Goal: Find specific page/section: Find specific page/section

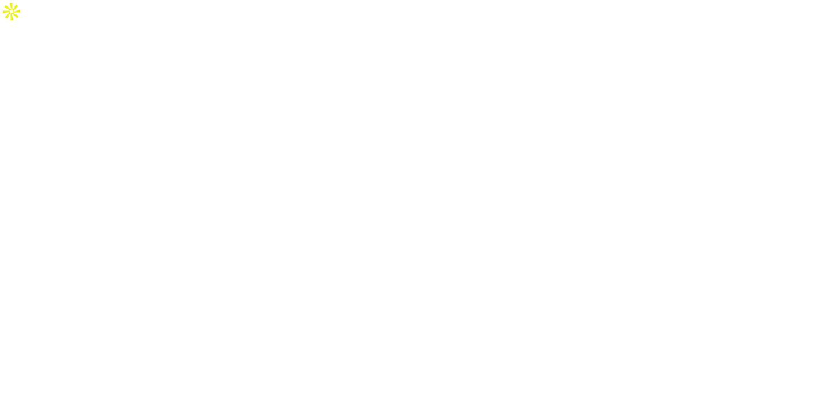
select select "Song"
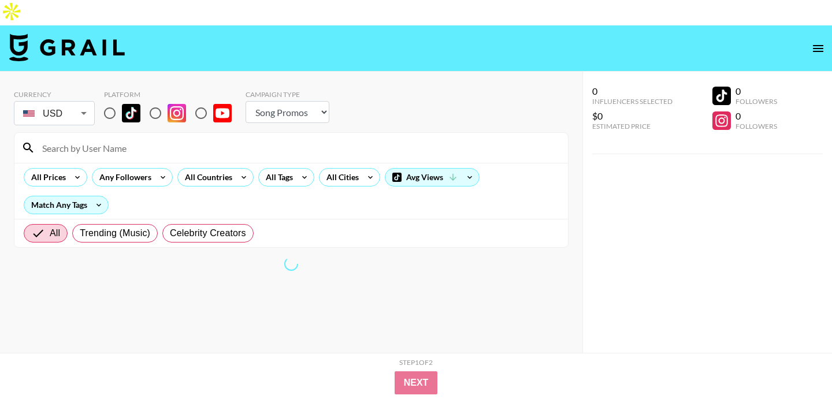
click at [108, 101] on input "radio" at bounding box center [110, 113] width 24 height 24
radio input "true"
click at [152, 139] on input at bounding box center [298, 148] width 526 height 18
paste input "jahed.gmd"
type input "jahed.gmd"
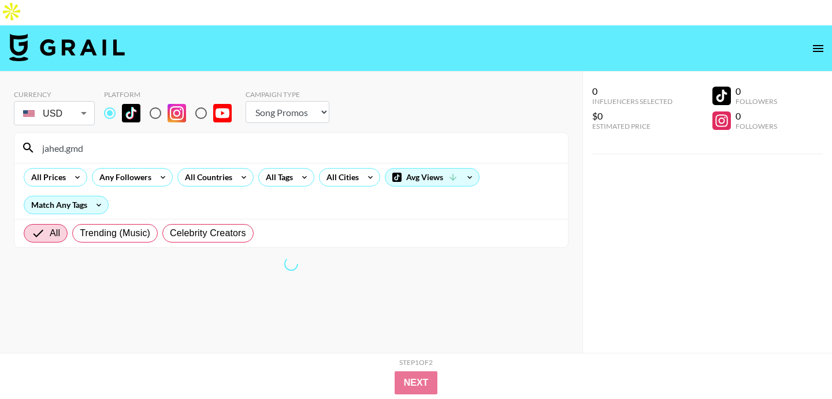
click at [154, 101] on input "radio" at bounding box center [155, 113] width 24 height 24
radio input "true"
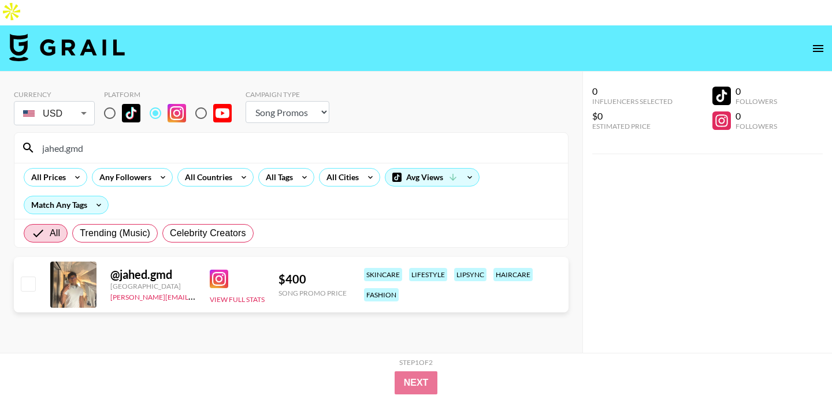
click at [110, 101] on input "radio" at bounding box center [110, 113] width 24 height 24
radio input "true"
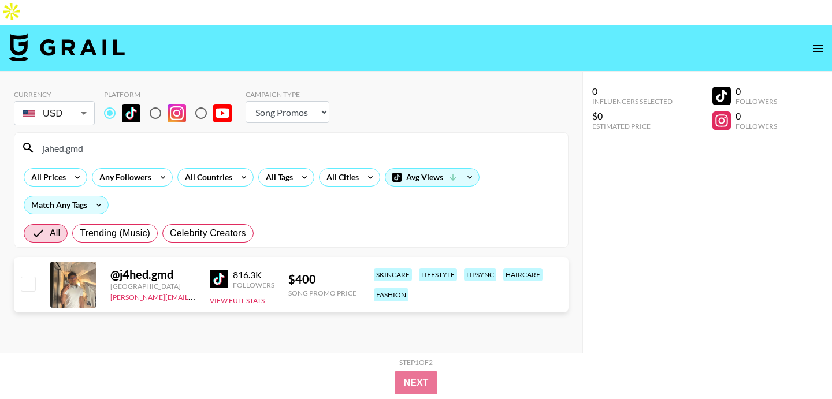
click at [155, 101] on input "radio" at bounding box center [155, 113] width 24 height 24
radio input "true"
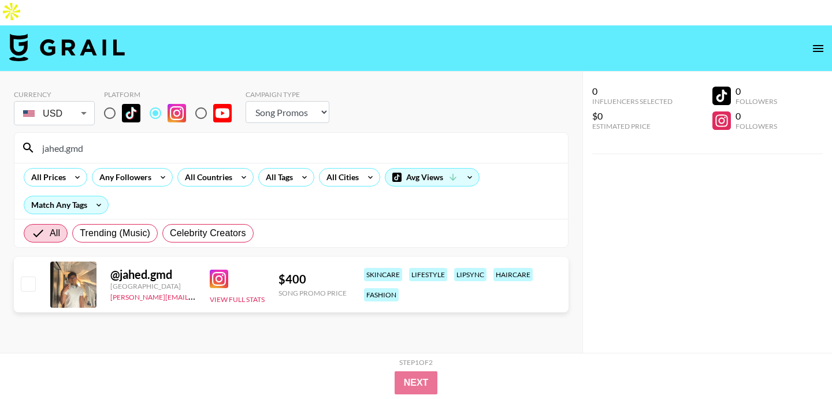
click at [111, 101] on input "radio" at bounding box center [110, 113] width 24 height 24
radio input "true"
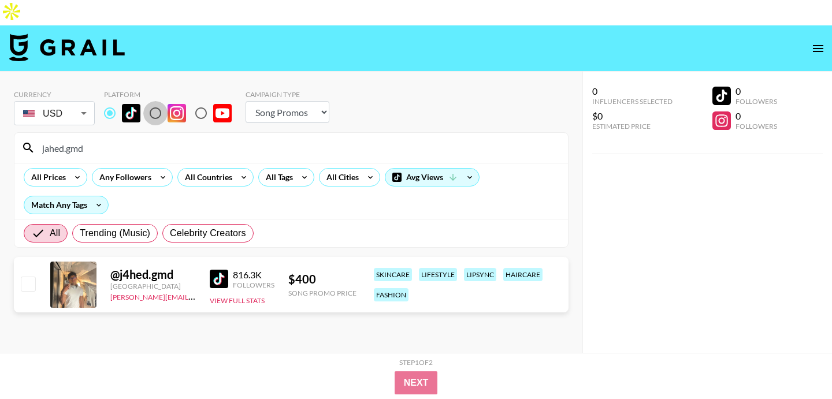
click at [151, 101] on input "radio" at bounding box center [155, 113] width 24 height 24
radio input "true"
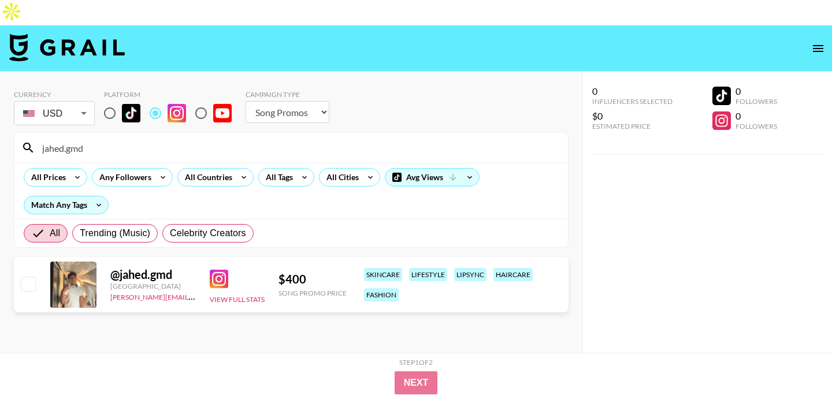
click at [202, 139] on input "jahed.gmd" at bounding box center [298, 148] width 526 height 18
paste input "seenakelly"
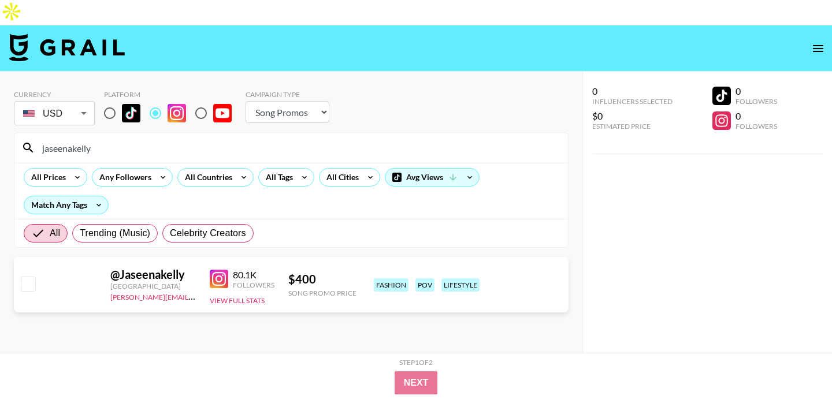
type input "jaseenakelly"
click at [108, 101] on input "radio" at bounding box center [110, 113] width 24 height 24
radio input "true"
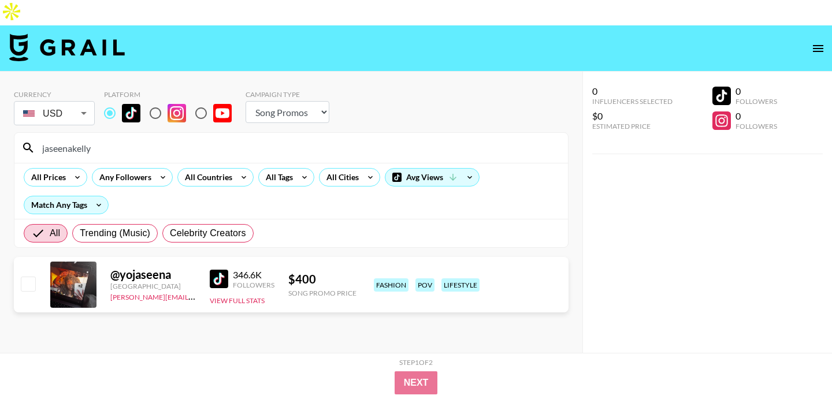
click at [149, 101] on input "radio" at bounding box center [155, 113] width 24 height 24
radio input "true"
click at [113, 101] on input "radio" at bounding box center [110, 113] width 24 height 24
radio input "true"
click at [154, 101] on input "radio" at bounding box center [155, 113] width 24 height 24
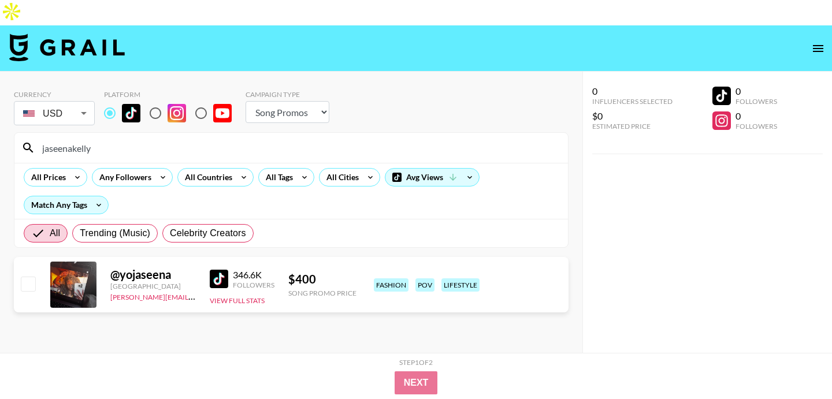
radio input "true"
click at [215, 270] on img at bounding box center [219, 279] width 18 height 18
click at [113, 101] on input "radio" at bounding box center [110, 113] width 24 height 24
radio input "true"
click at [113, 101] on input "radio" at bounding box center [110, 113] width 24 height 24
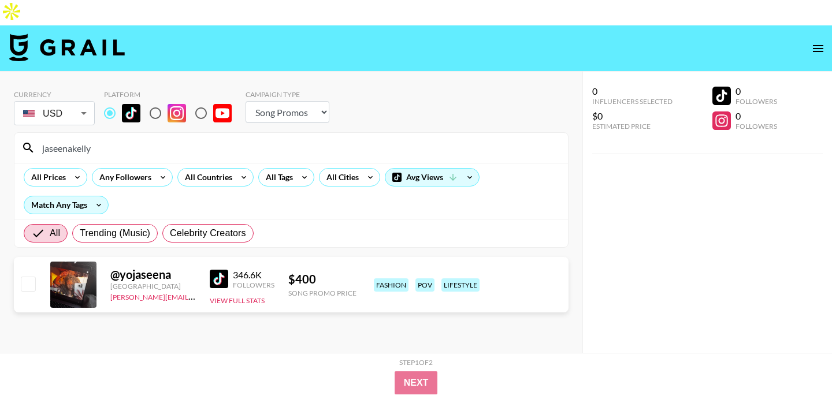
click at [158, 267] on div "@ yojaseena" at bounding box center [152, 274] width 85 height 14
copy div "yojaseena"
click at [219, 270] on img at bounding box center [219, 279] width 18 height 18
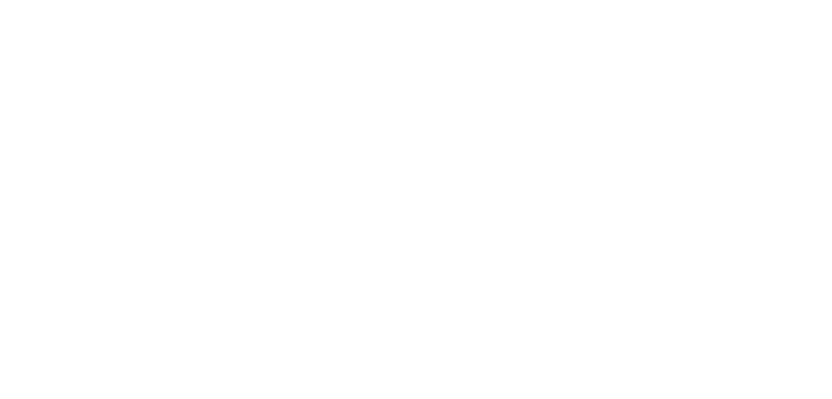
select select "Song"
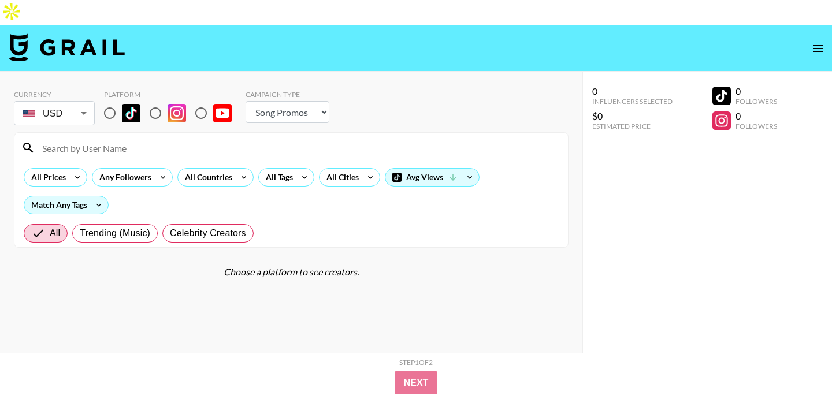
click at [107, 101] on input "radio" at bounding box center [110, 113] width 24 height 24
radio input "true"
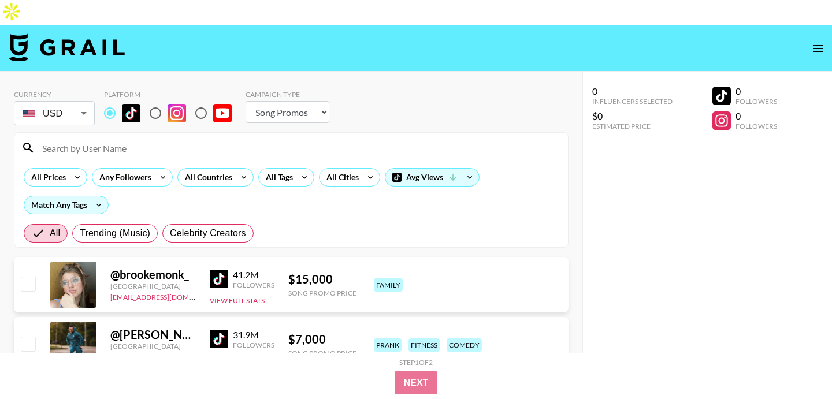
click at [149, 101] on input "radio" at bounding box center [155, 113] width 24 height 24
radio input "true"
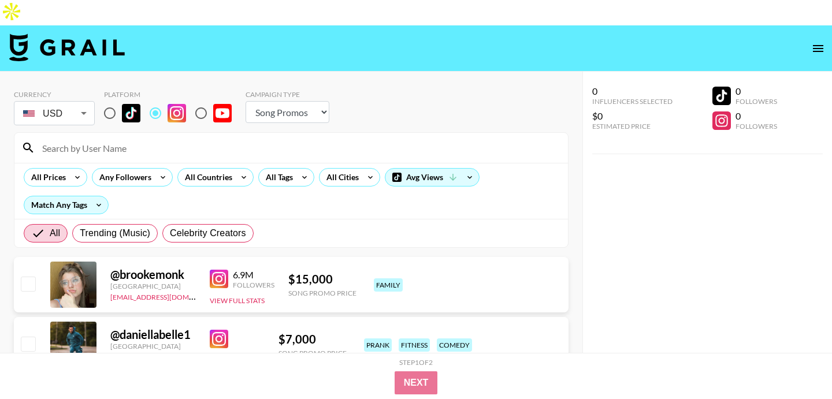
click at [126, 139] on input at bounding box center [298, 148] width 526 height 18
paste input "_shaniwani_"
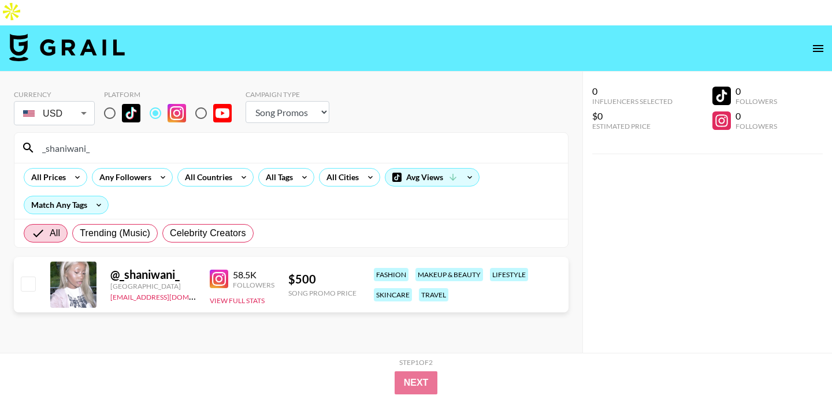
type input "_shaniwani_"
click at [111, 101] on input "radio" at bounding box center [110, 113] width 24 height 24
radio input "true"
click at [148, 267] on div "@ shani.wani" at bounding box center [152, 274] width 85 height 14
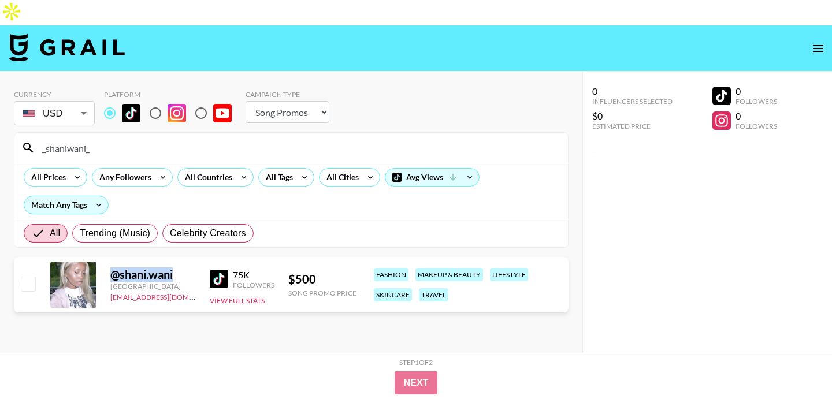
click at [148, 267] on div "@ shani.wani" at bounding box center [152, 274] width 85 height 14
copy div "@ shani.wani"
click at [226, 270] on img at bounding box center [219, 279] width 18 height 18
click at [454, 92] on div "Currency USD USD ​ Platform Campaign Type Choose Type... Song Promos Brand Prom…" at bounding box center [291, 109] width 554 height 38
click at [418, 92] on div "Currency USD USD ​ Platform Campaign Type Choose Type... Song Promos Brand Prom…" at bounding box center [291, 109] width 554 height 38
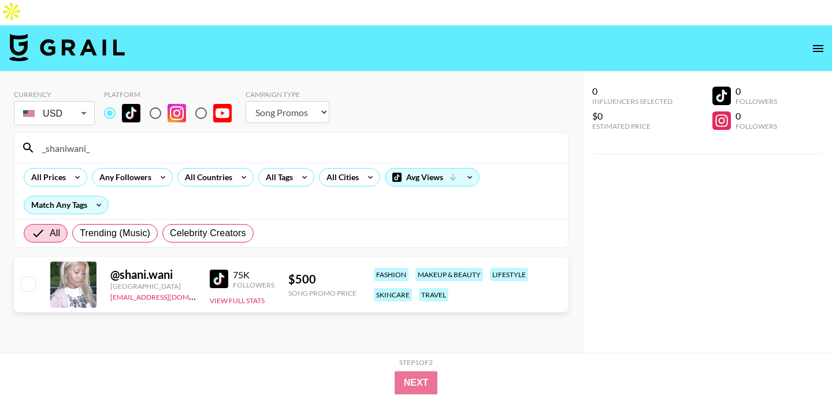
click at [143, 139] on input "_shaniwani_" at bounding box center [298, 148] width 526 height 18
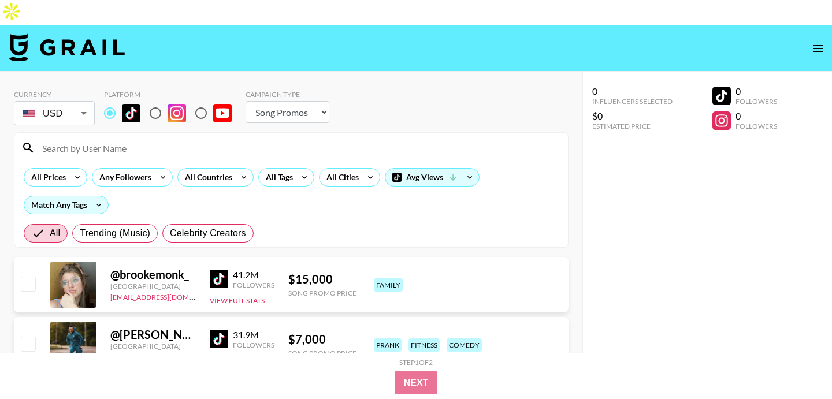
click at [285, 101] on select "Choose Type... Song Promos Brand Promos" at bounding box center [287, 112] width 84 height 22
click at [220, 169] on div "All Countries" at bounding box center [206, 177] width 57 height 17
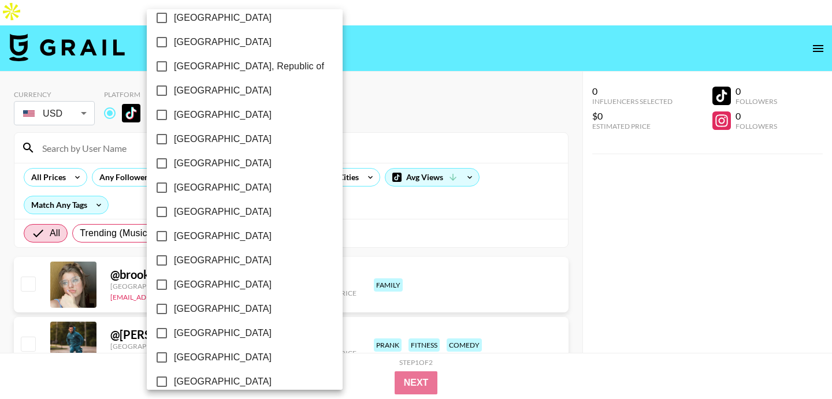
scroll to position [620, 0]
click at [206, 159] on span "[GEOGRAPHIC_DATA]" at bounding box center [223, 163] width 98 height 14
click at [174, 159] on input "[GEOGRAPHIC_DATA]" at bounding box center [162, 163] width 24 height 24
checkbox input "true"
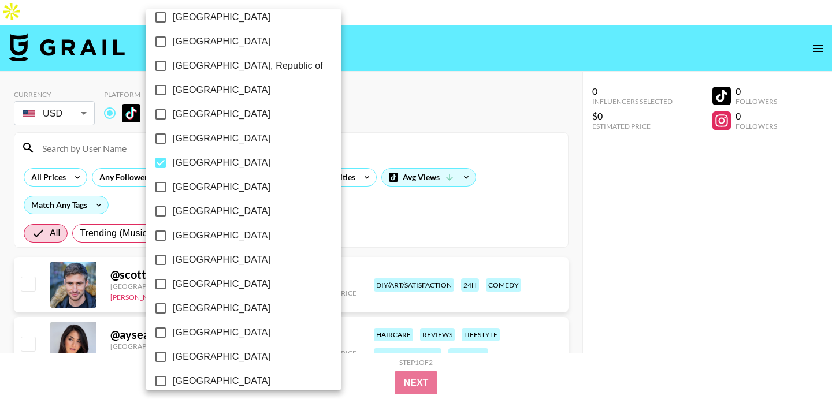
click at [399, 76] on div at bounding box center [416, 199] width 832 height 399
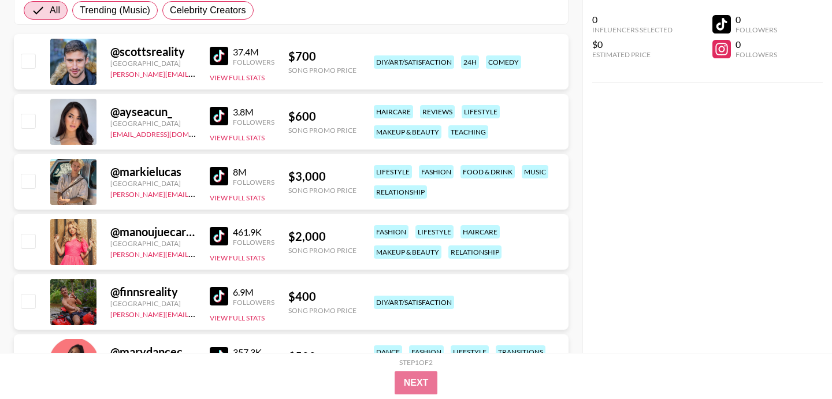
scroll to position [224, 0]
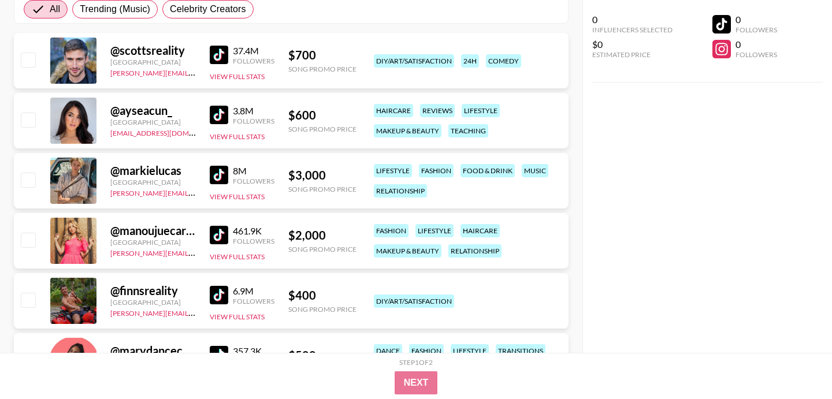
click at [218, 106] on img at bounding box center [219, 115] width 18 height 18
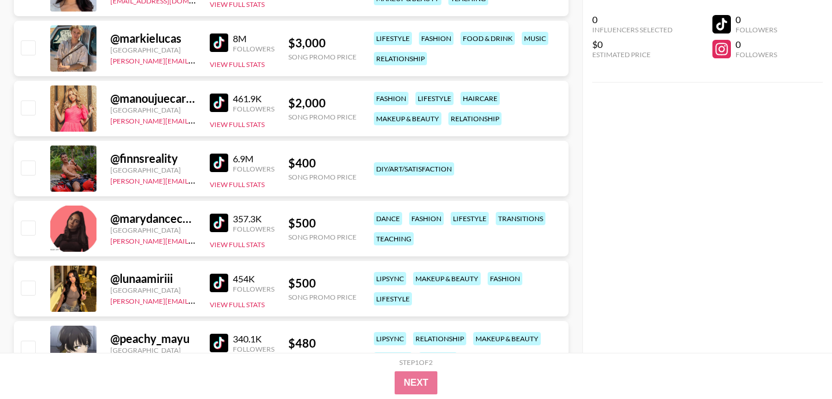
scroll to position [384, 0]
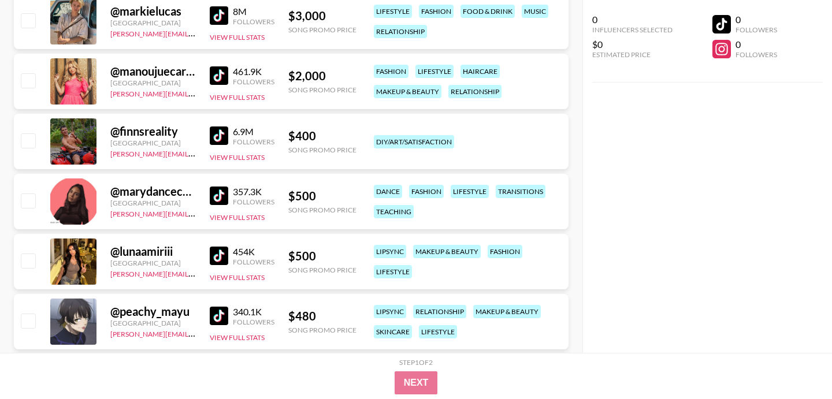
click at [214, 187] on img at bounding box center [219, 196] width 18 height 18
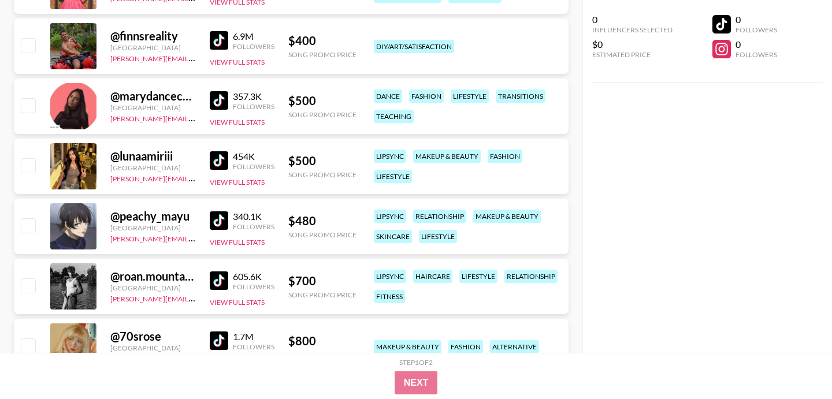
click at [216, 151] on img at bounding box center [219, 160] width 18 height 18
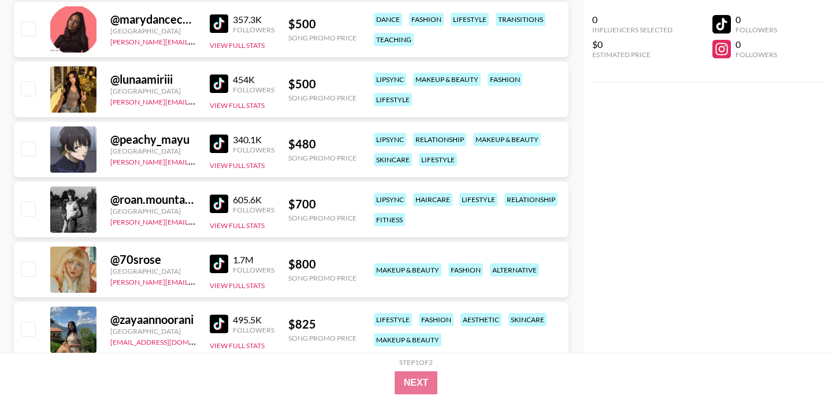
click at [221, 135] on img at bounding box center [219, 144] width 18 height 18
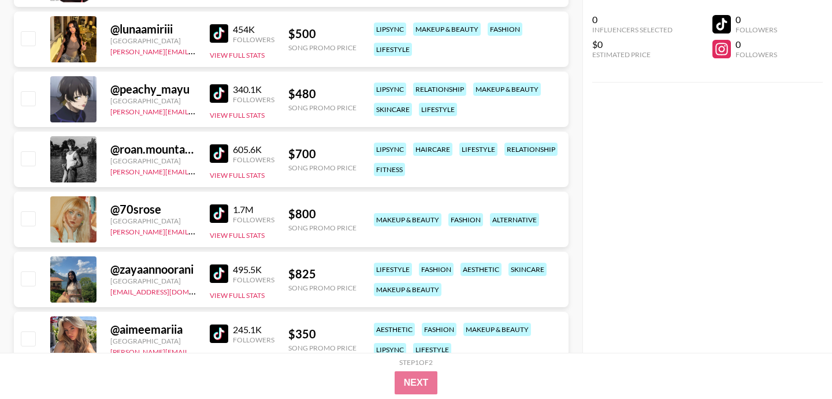
click at [218, 144] on img at bounding box center [219, 153] width 18 height 18
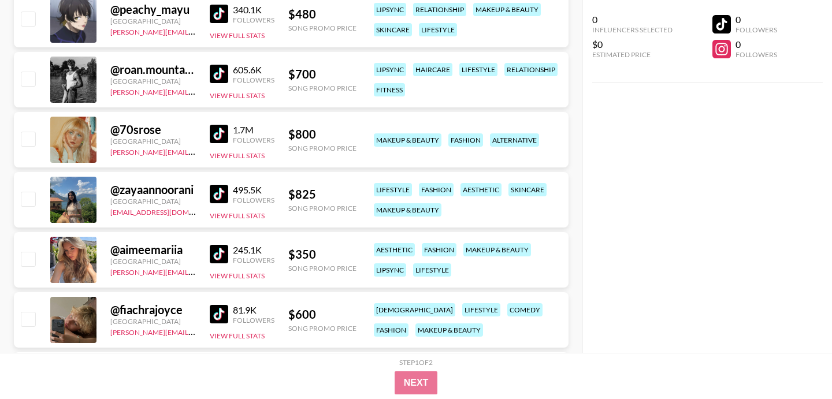
scroll to position [703, 0]
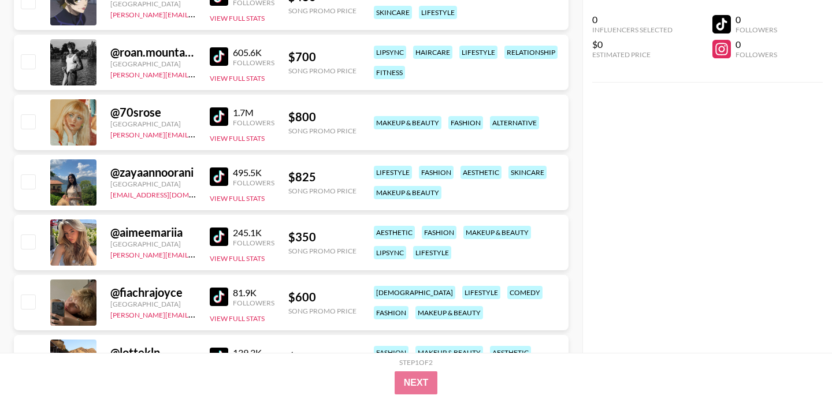
click at [220, 107] on img at bounding box center [219, 116] width 18 height 18
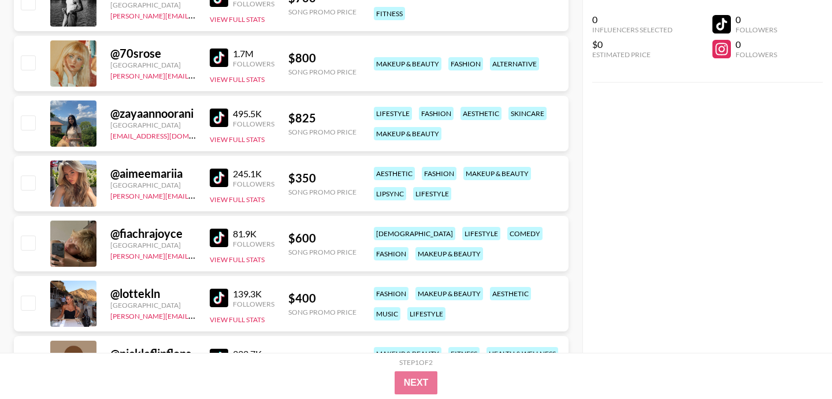
scroll to position [762, 0]
click at [215, 168] on img at bounding box center [219, 177] width 18 height 18
click at [221, 108] on img at bounding box center [219, 117] width 18 height 18
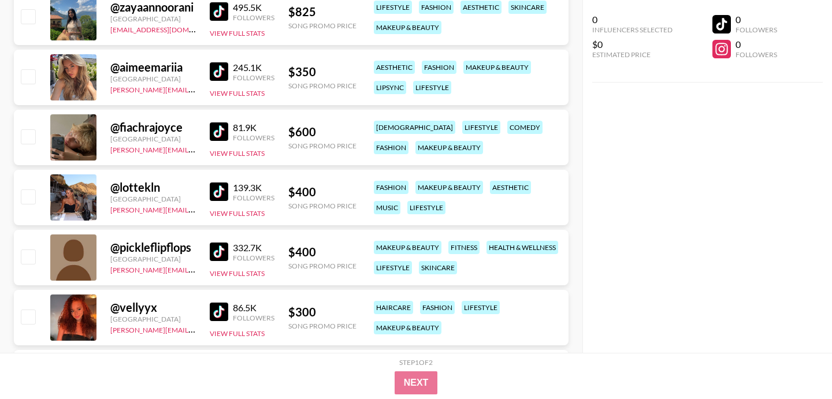
scroll to position [884, 0]
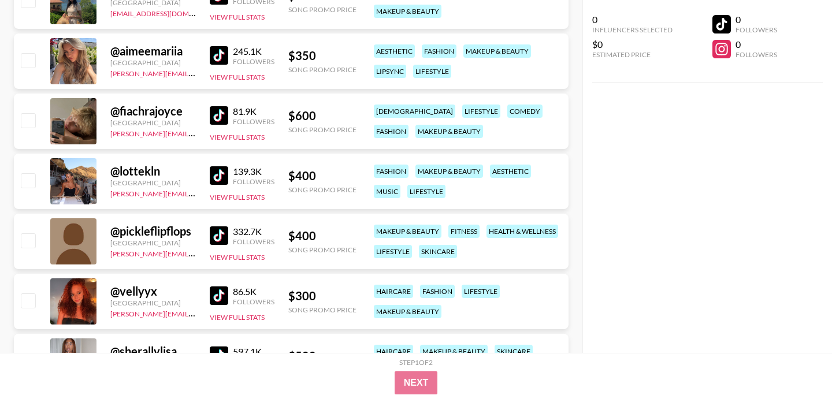
click at [220, 166] on img at bounding box center [219, 175] width 18 height 18
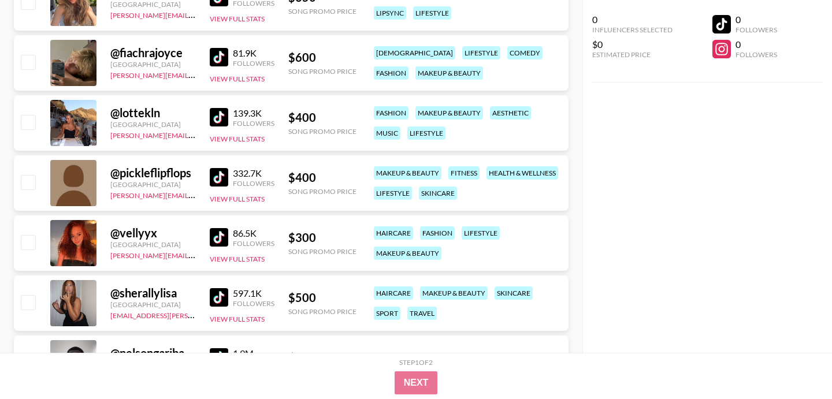
scroll to position [971, 0]
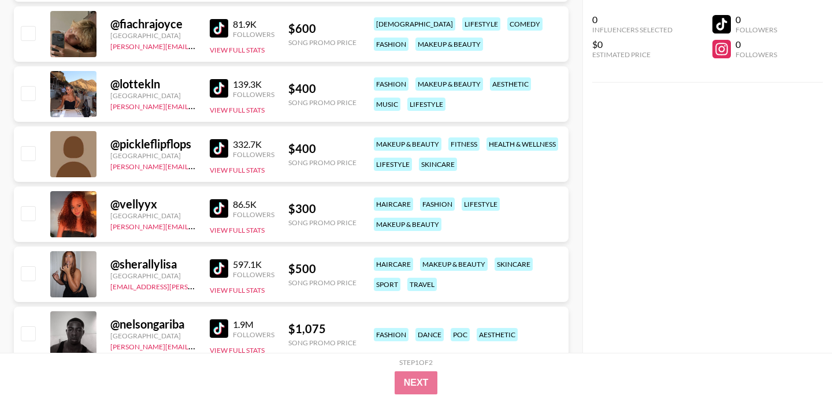
click at [218, 199] on img at bounding box center [219, 208] width 18 height 18
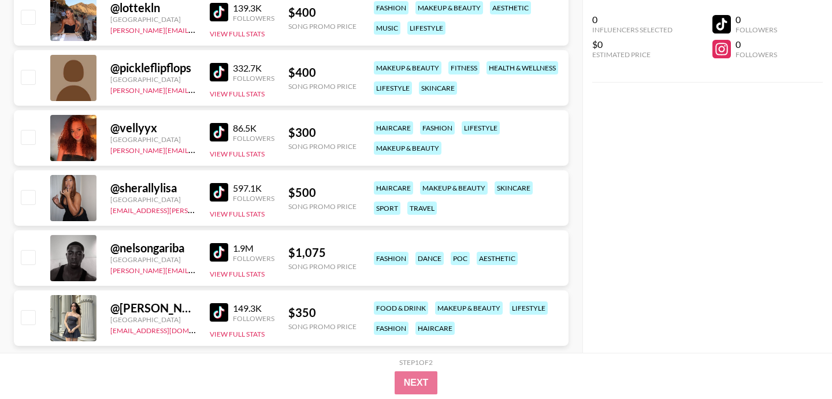
click at [216, 298] on div "149.3K Followers View Full Stats" at bounding box center [242, 318] width 65 height 41
click at [216, 303] on img at bounding box center [219, 312] width 18 height 18
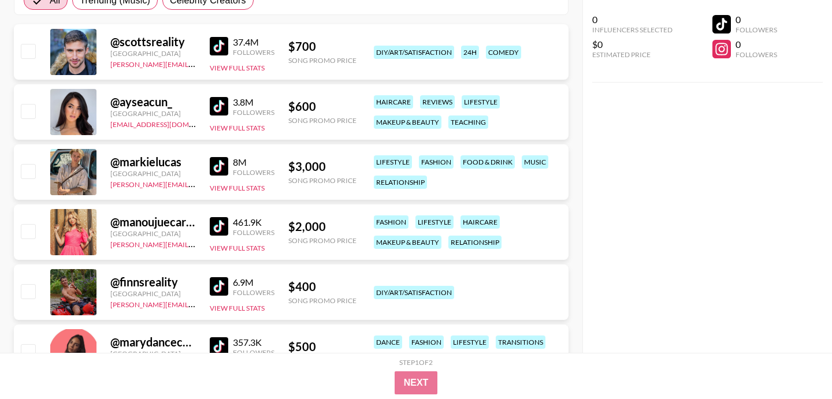
scroll to position [0, 0]
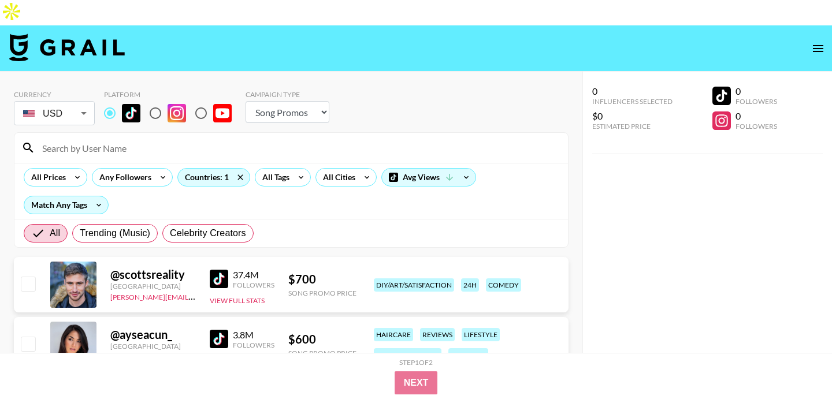
click at [457, 45] on nav at bounding box center [416, 48] width 832 height 46
click at [206, 139] on input at bounding box center [298, 148] width 526 height 18
paste input "mollyandjordy"
type input "mollyandjordy"
click at [193, 139] on input at bounding box center [298, 148] width 526 height 18
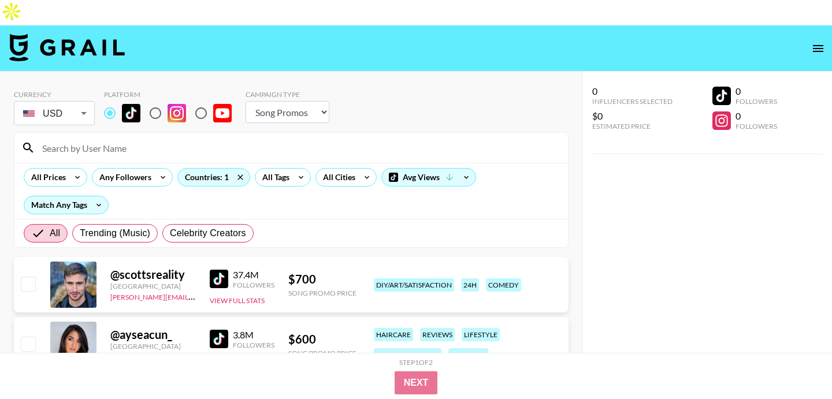
paste input "simkvirdee"
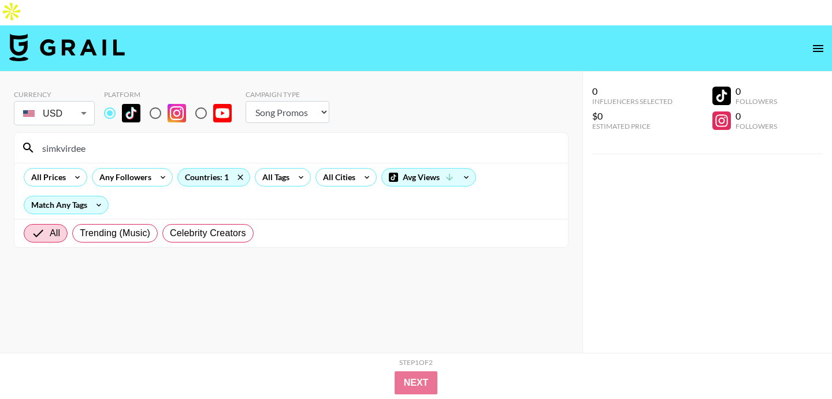
type input "simkvirdee"
click at [154, 101] on input "radio" at bounding box center [155, 113] width 24 height 24
radio input "true"
click at [106, 101] on input "radio" at bounding box center [110, 113] width 24 height 24
radio input "true"
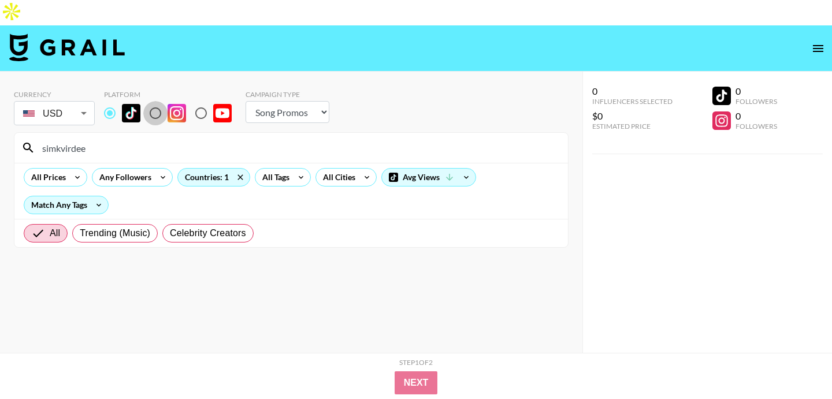
click at [158, 101] on input "radio" at bounding box center [155, 113] width 24 height 24
radio input "true"
click at [217, 139] on input "simkvirdee" at bounding box center [298, 148] width 526 height 18
paste input "jonivaneeden_"
type input "jonivaneeden_"
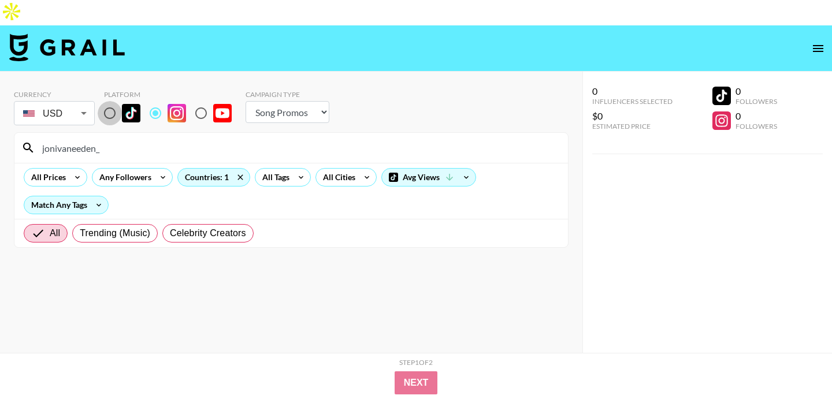
click at [109, 101] on input "radio" at bounding box center [110, 113] width 24 height 24
radio input "true"
